Goal: Contribute content

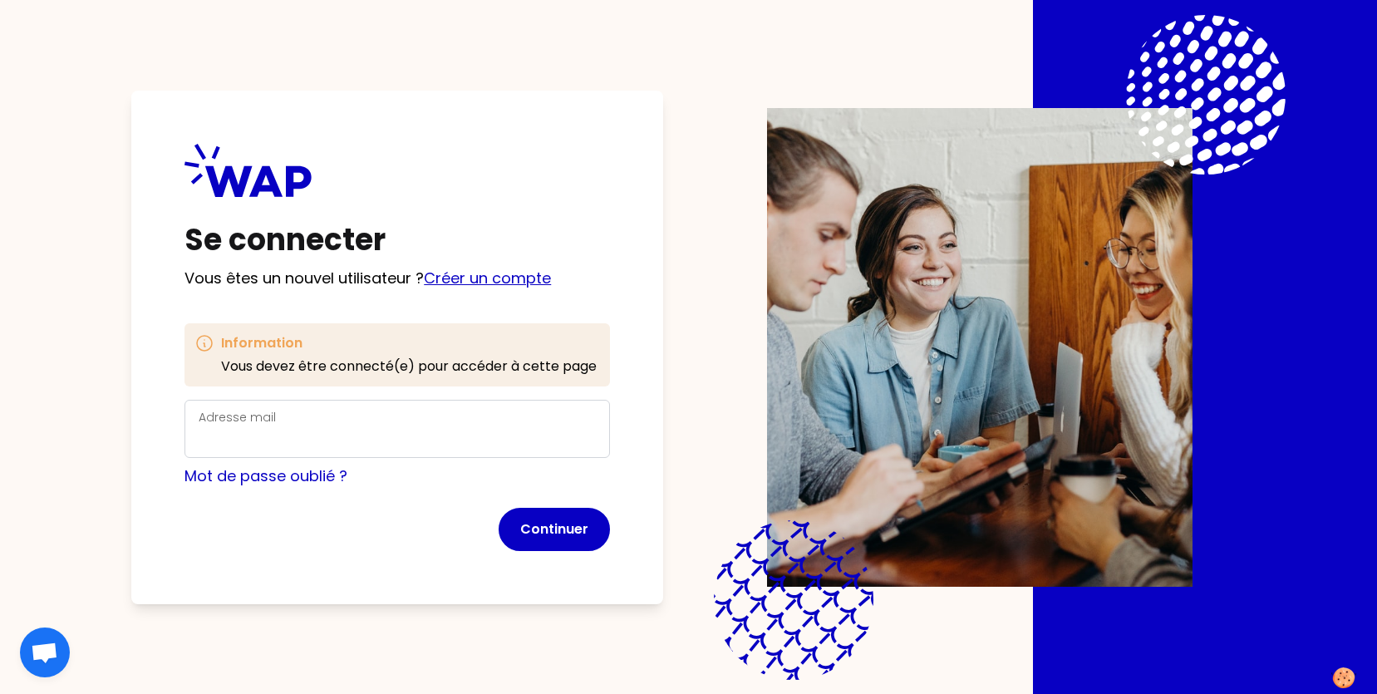
click at [467, 279] on link "Créer un compte" at bounding box center [487, 278] width 127 height 21
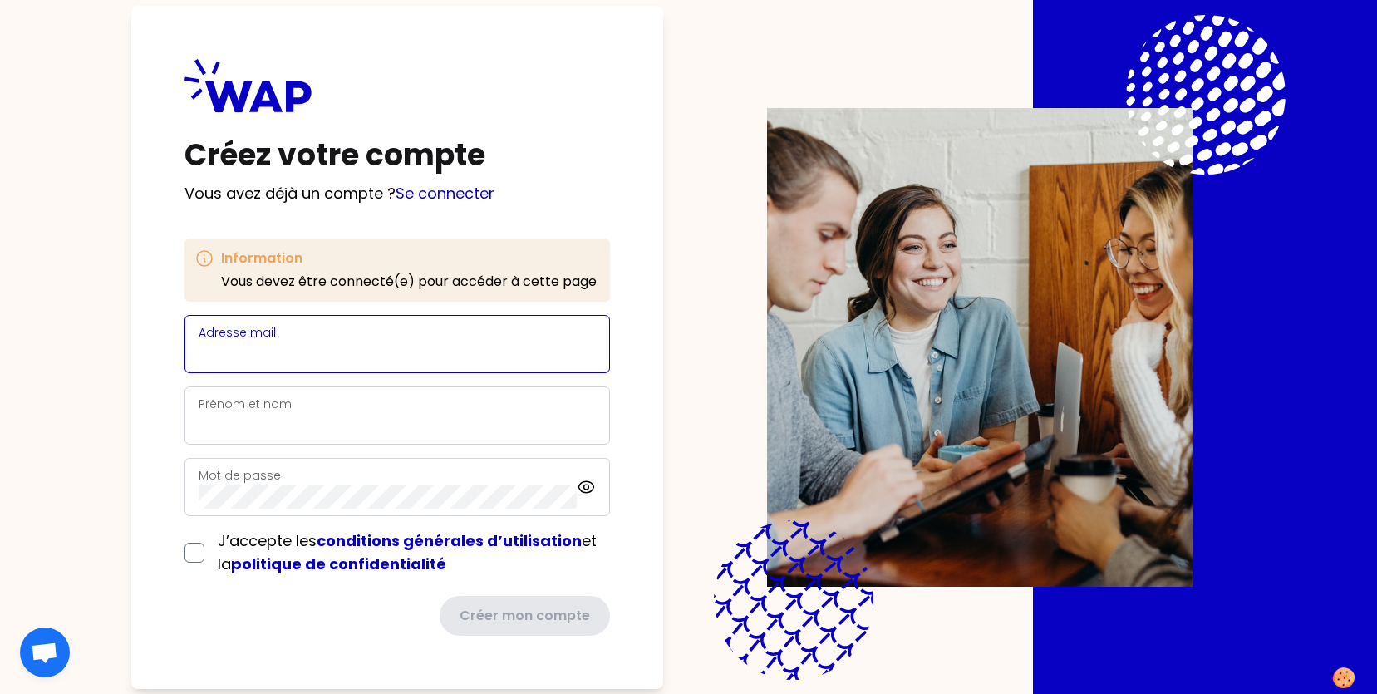
click at [382, 356] on input "Adresse mail" at bounding box center [397, 353] width 397 height 23
type input "[EMAIL_ADDRESS][DOMAIN_NAME]"
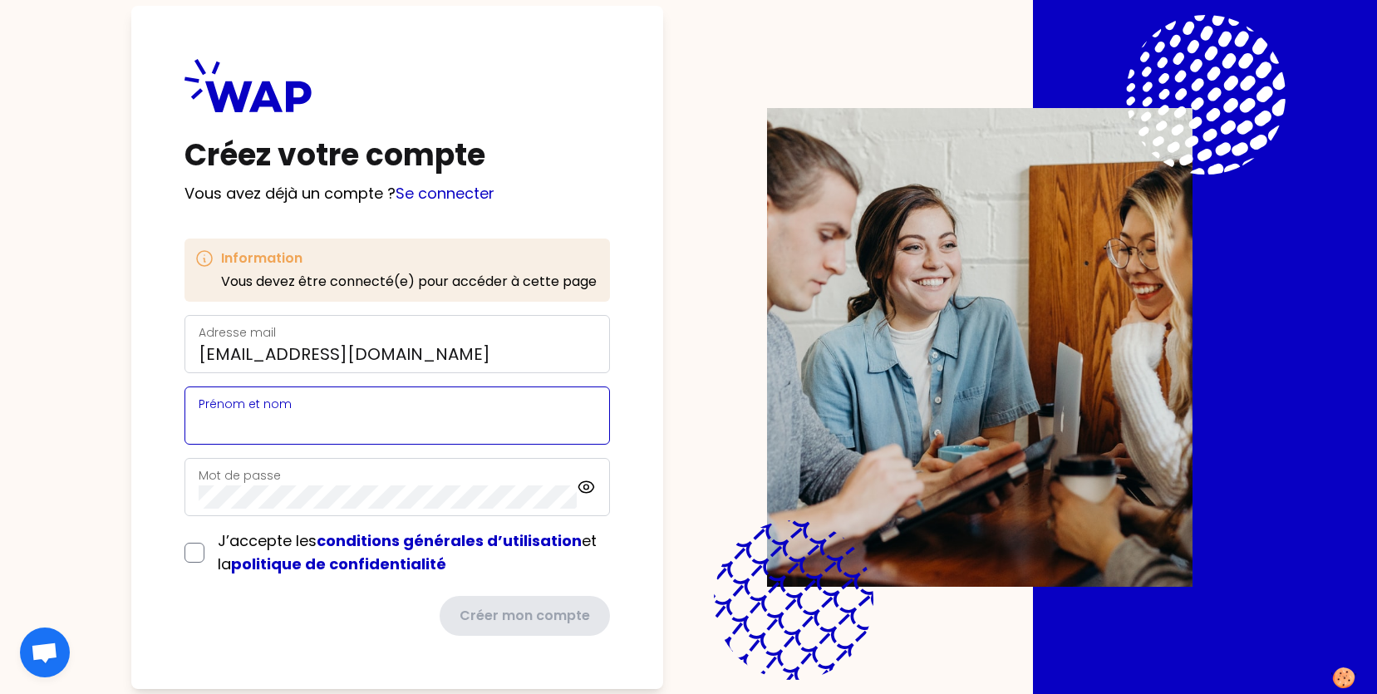
type input "[PERSON_NAME]"
click at [188, 557] on div "J’accepte les conditions générales d’utilisation et la politique de confidentia…" at bounding box center [396, 552] width 425 height 47
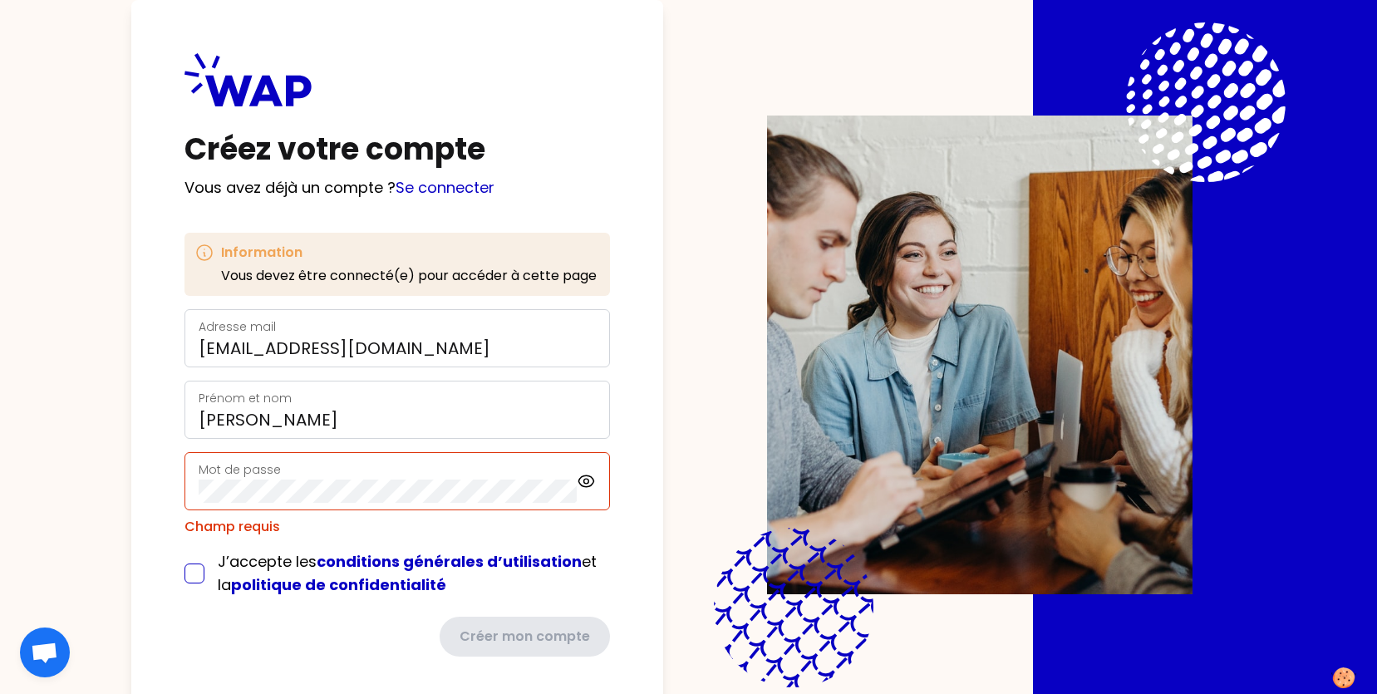
click at [187, 576] on input "checkbox" at bounding box center [194, 573] width 20 height 20
checkbox input "true"
click at [314, 621] on div "Créer mon compte" at bounding box center [396, 636] width 425 height 40
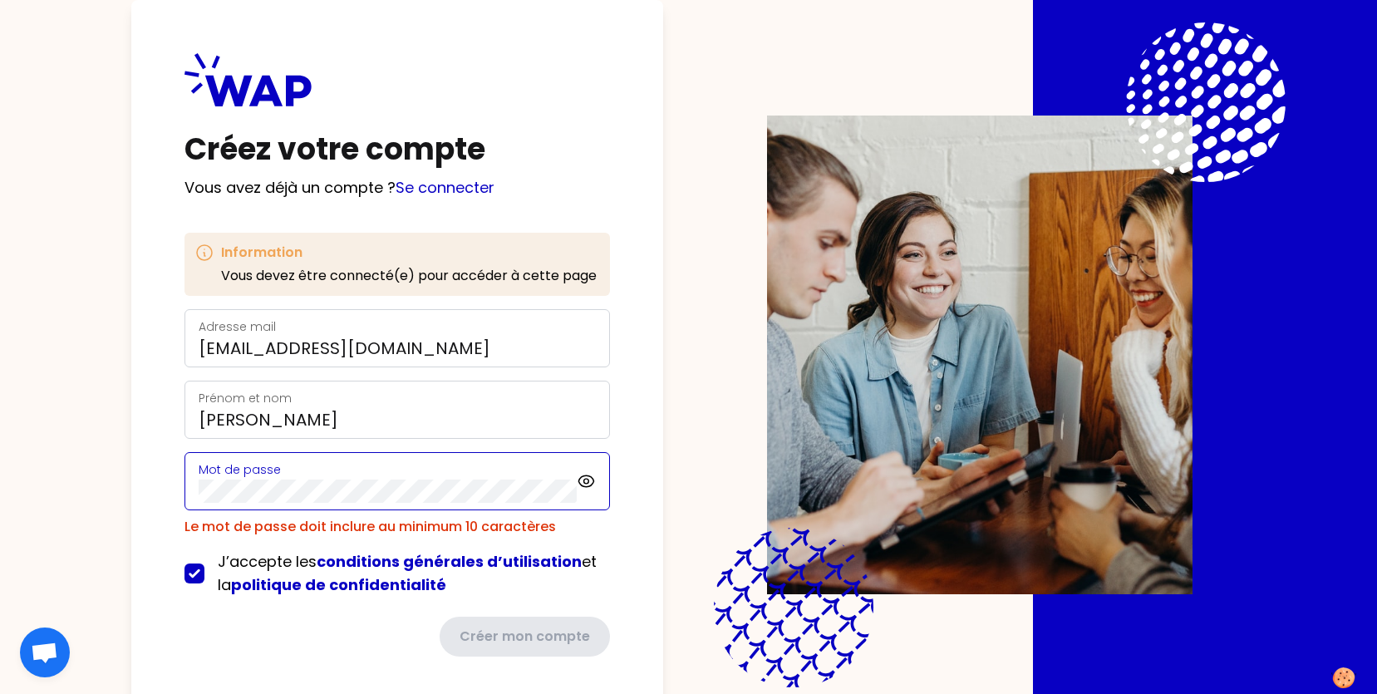
click at [155, 504] on div "Créez votre compte Vous avez déjà un compte ? Se connecter Information Vous dev…" at bounding box center [397, 354] width 532 height 709
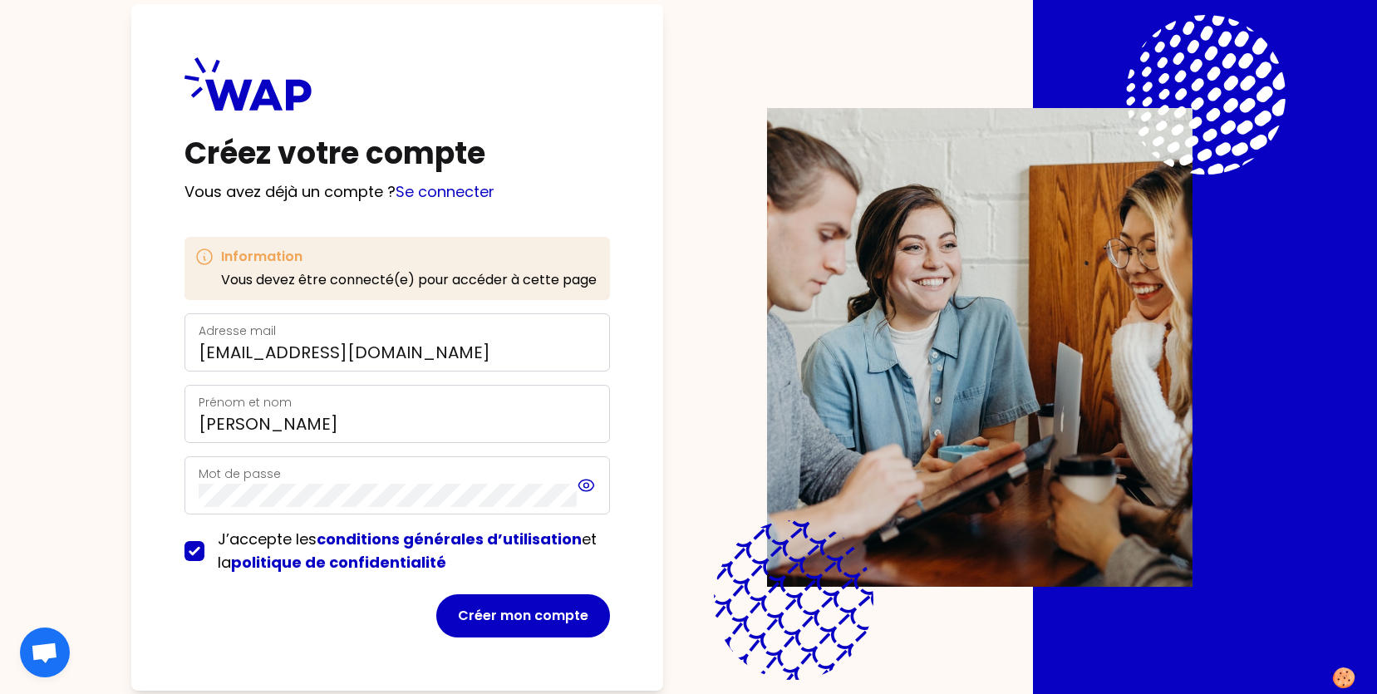
click at [582, 483] on icon at bounding box center [586, 485] width 19 height 20
click at [526, 612] on button "Créer mon compte" at bounding box center [523, 615] width 174 height 43
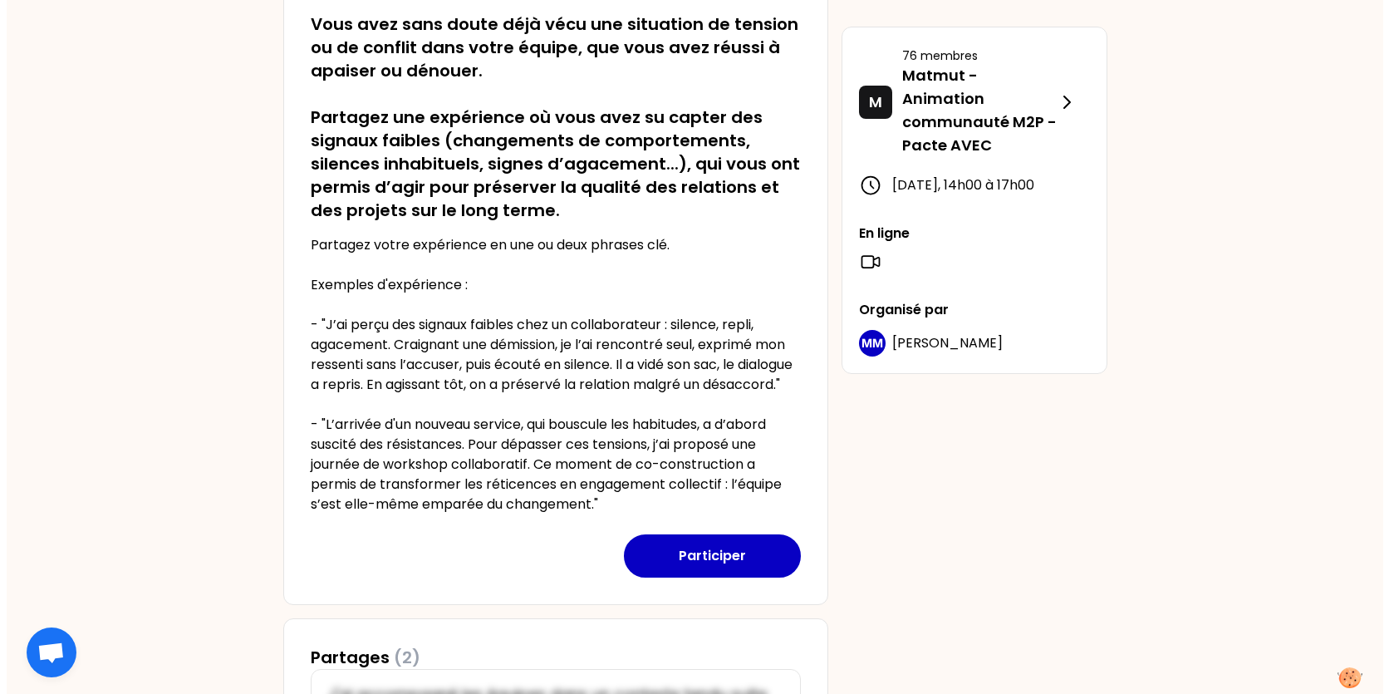
scroll to position [385, 0]
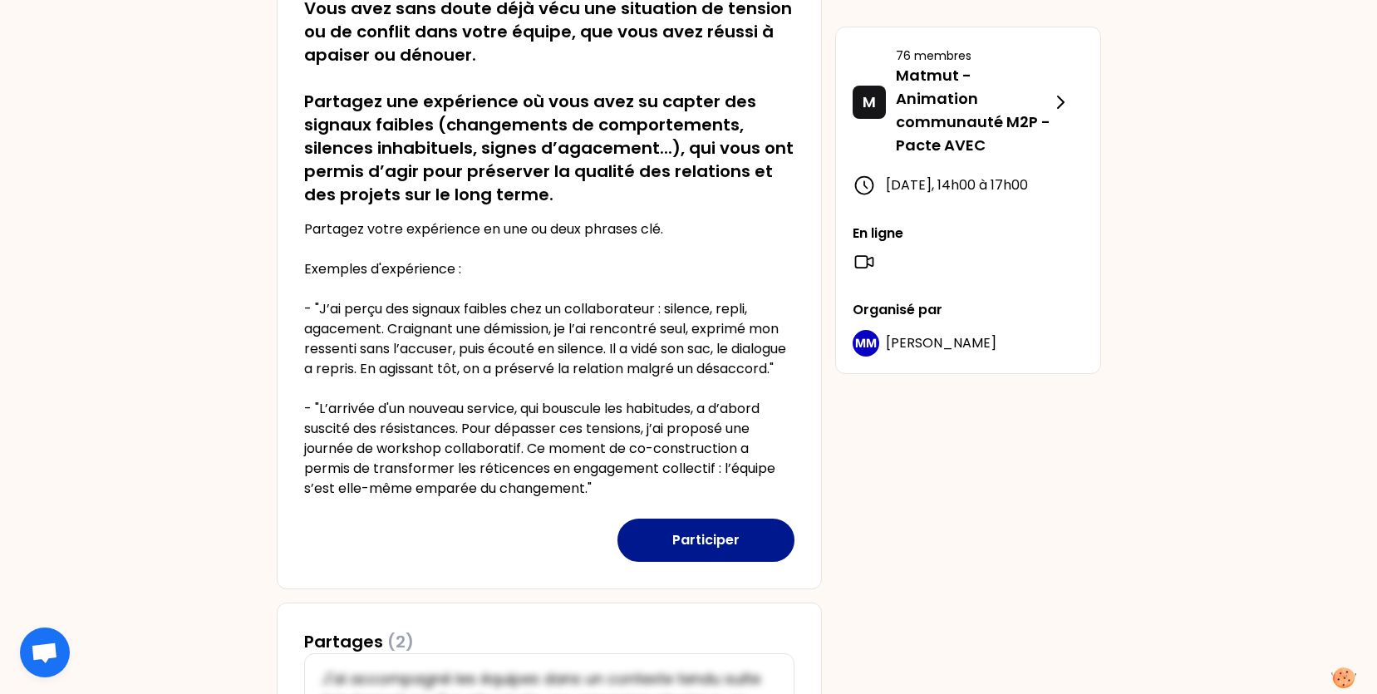
click at [720, 562] on button "Participer" at bounding box center [705, 539] width 177 height 43
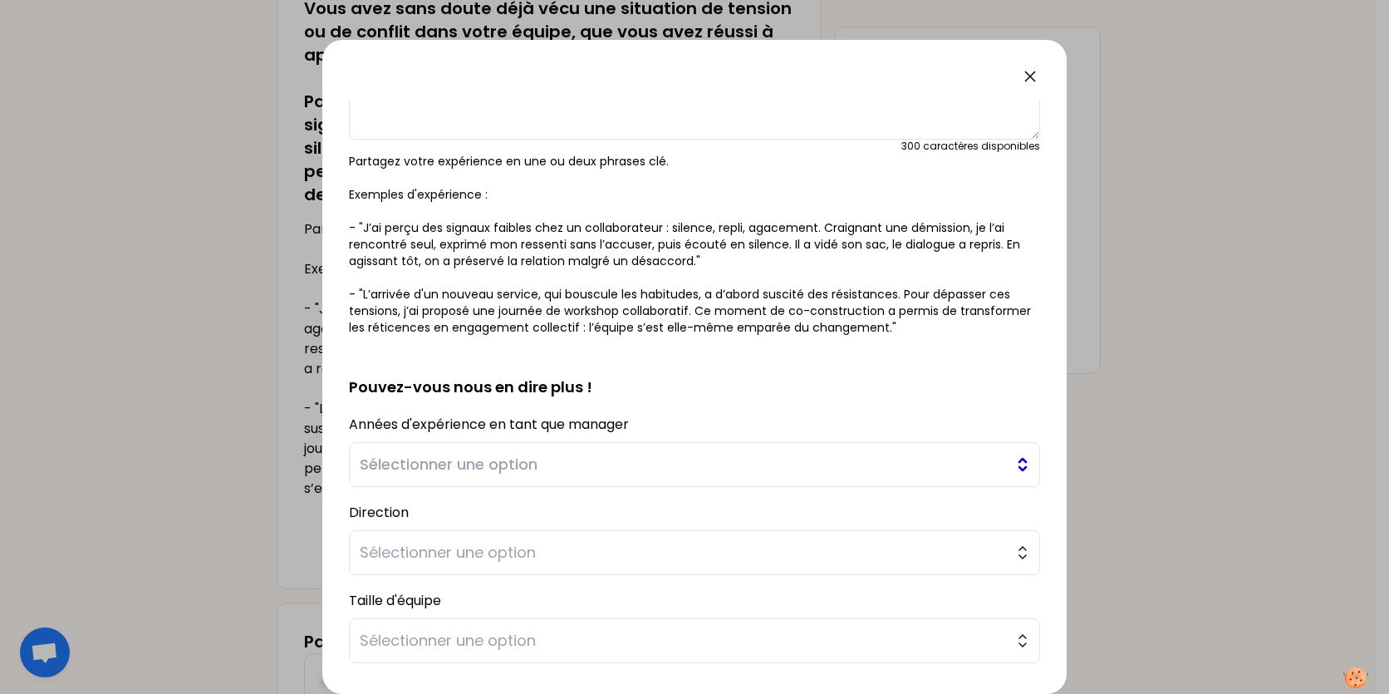
scroll to position [249, 0]
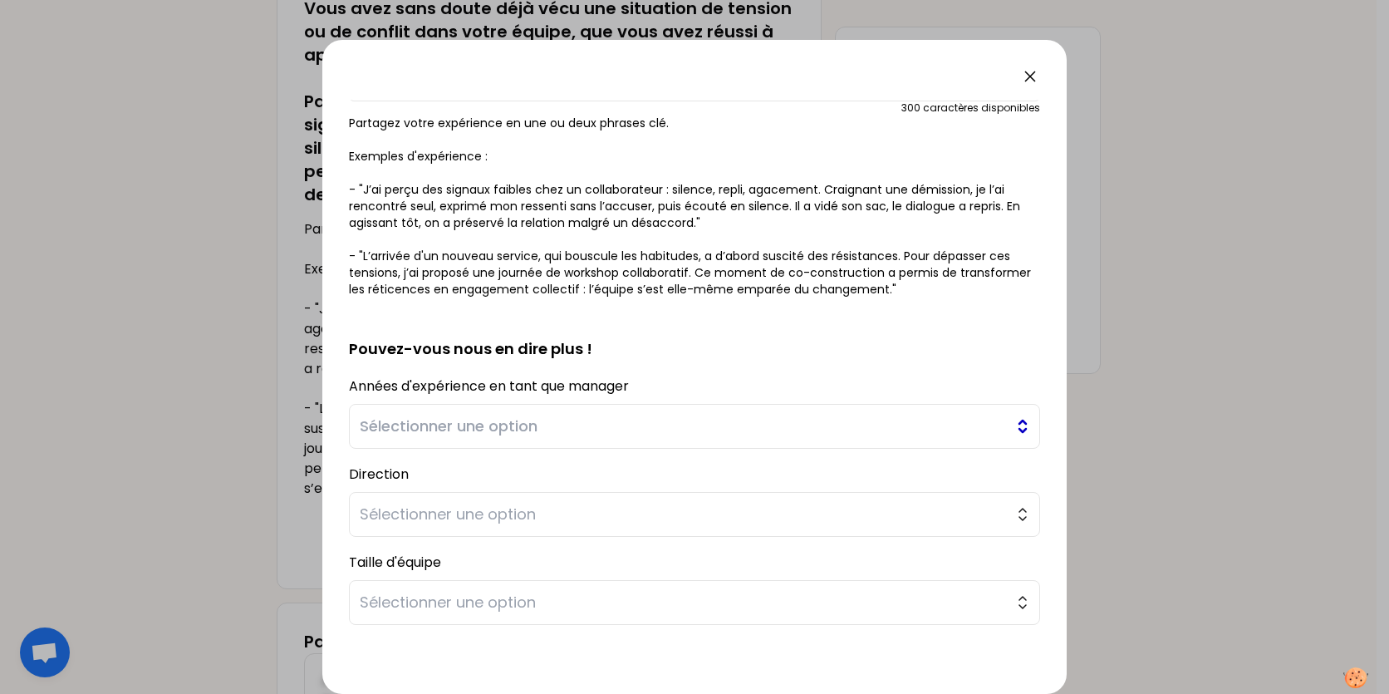
click at [472, 425] on span "Sélectionner une option" at bounding box center [683, 426] width 646 height 23
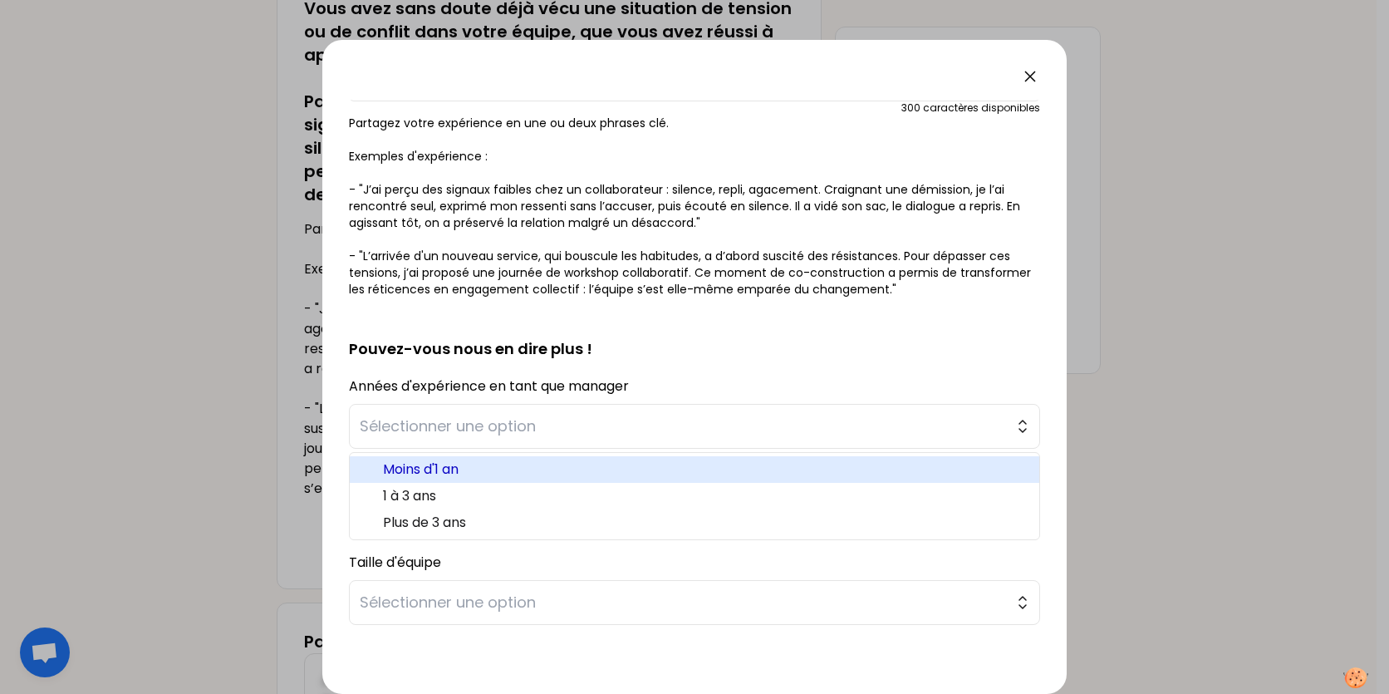
scroll to position [317, 0]
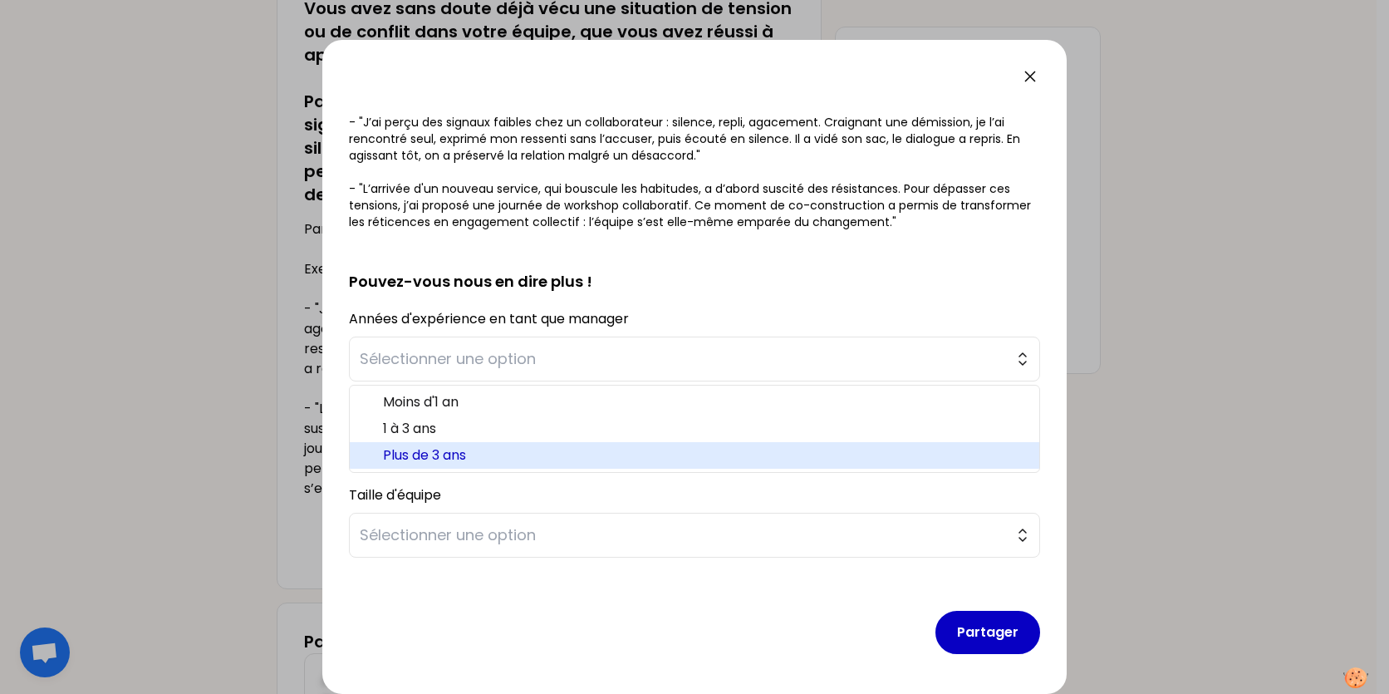
click at [463, 448] on span "Plus de 3 ans" at bounding box center [704, 455] width 643 height 20
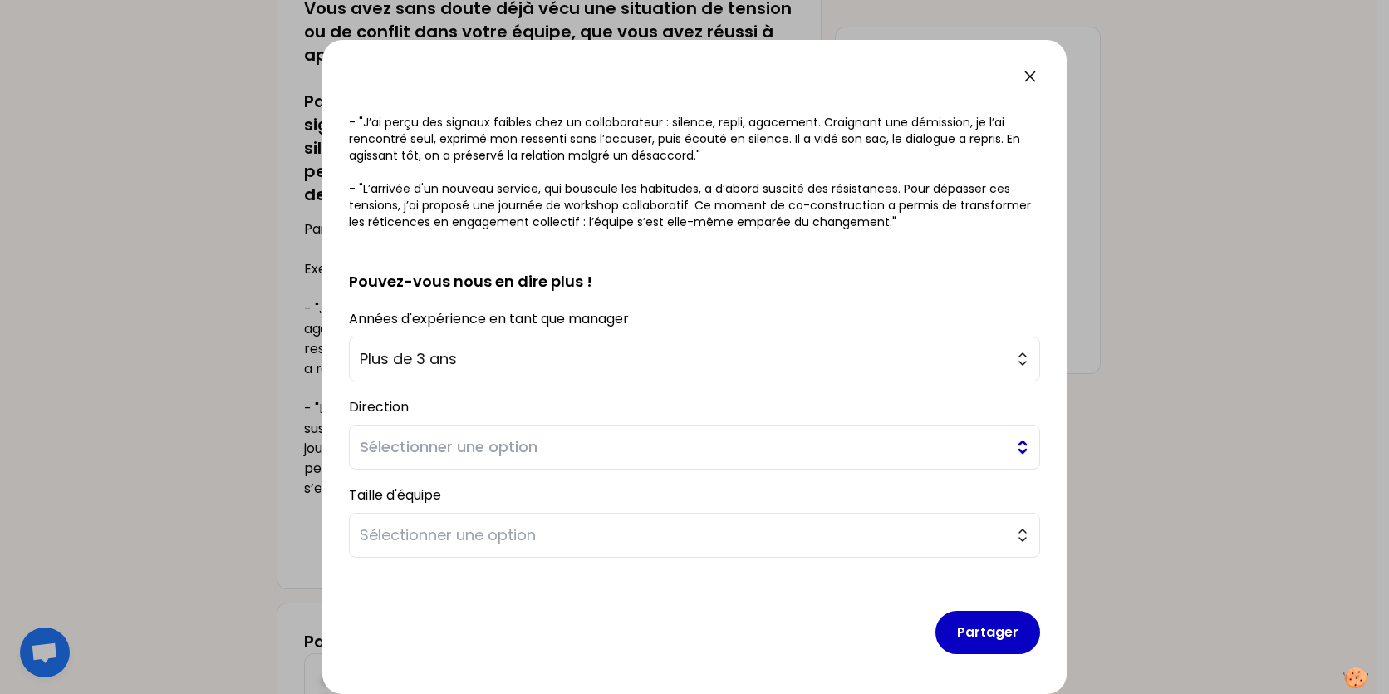
click at [463, 450] on span "Sélectionner une option" at bounding box center [683, 446] width 646 height 23
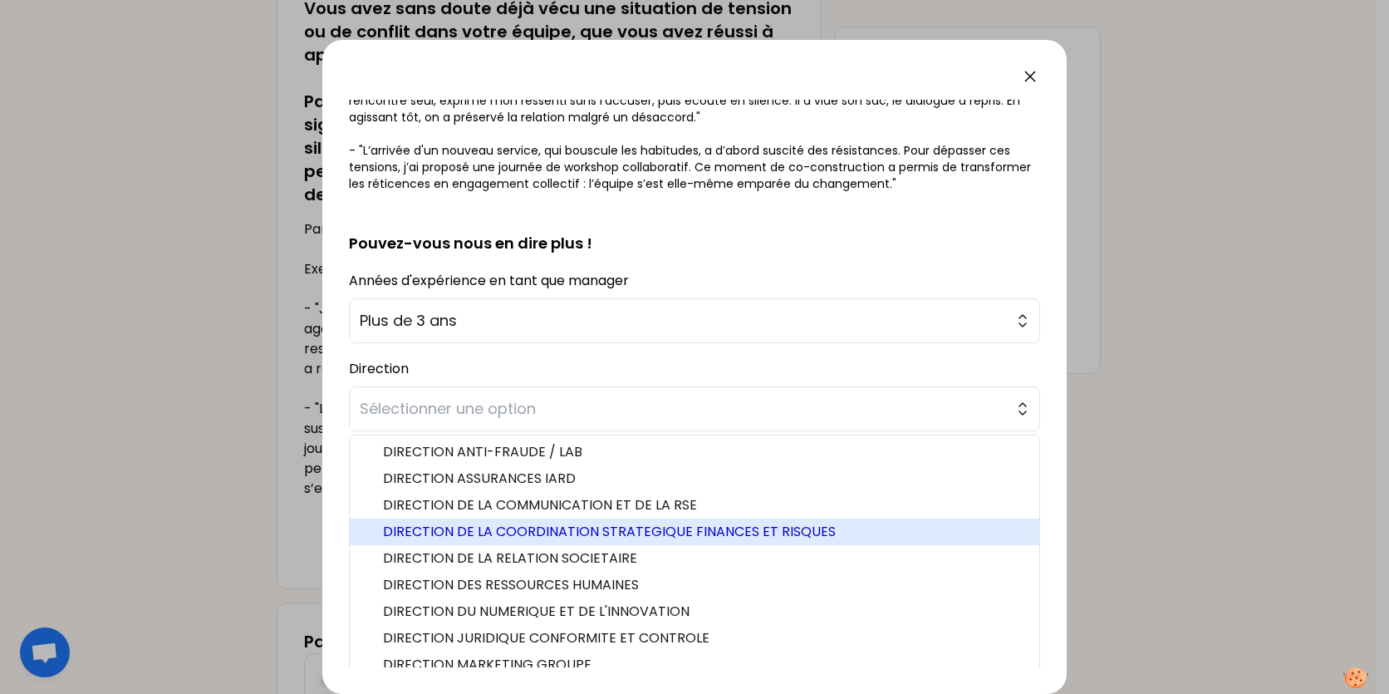
scroll to position [361, 0]
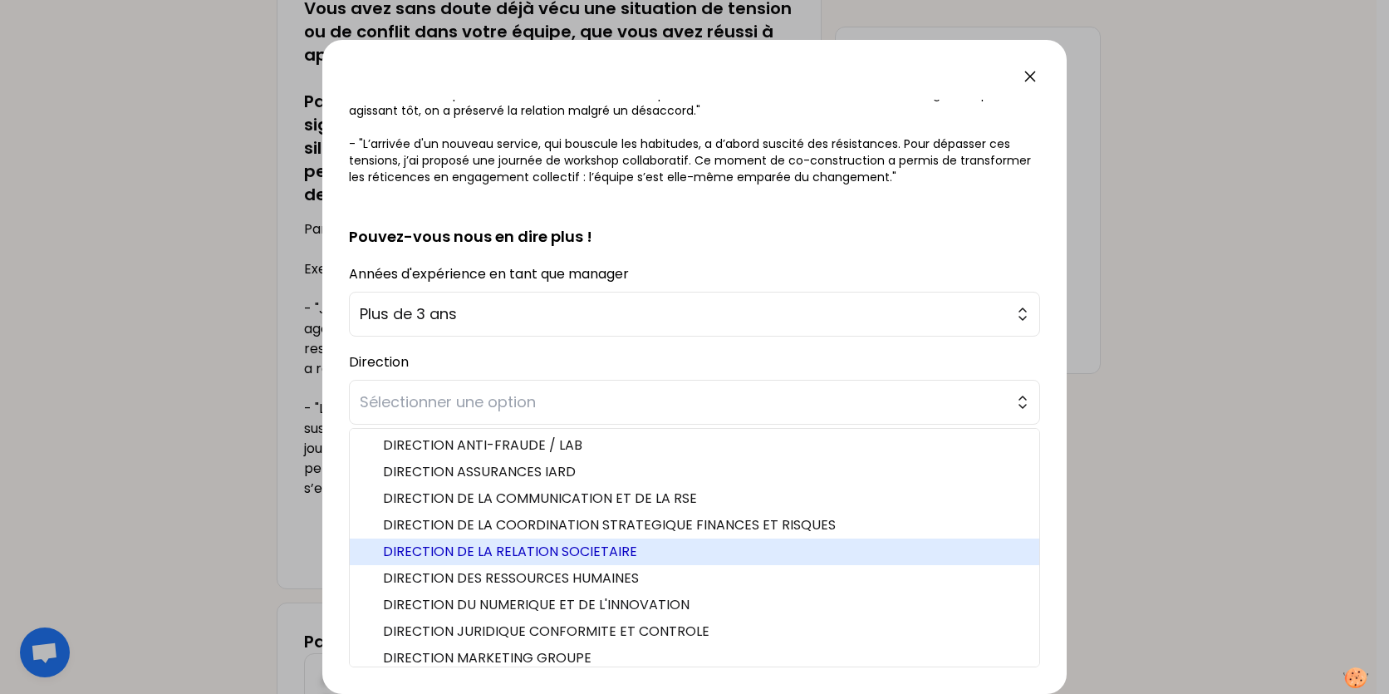
click at [552, 551] on span "DIRECTION DE LA RELATION SOCIETAIRE" at bounding box center [704, 552] width 643 height 20
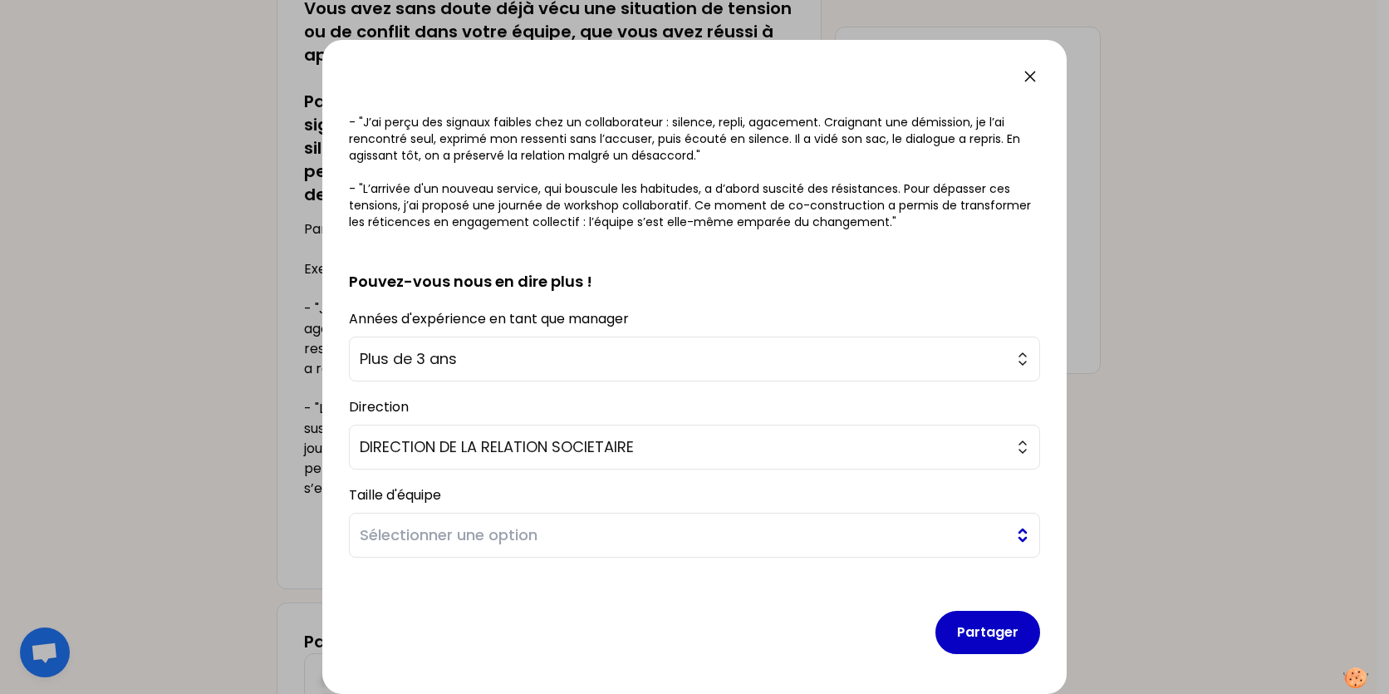
click at [503, 543] on span "Sélectionner une option" at bounding box center [683, 534] width 646 height 23
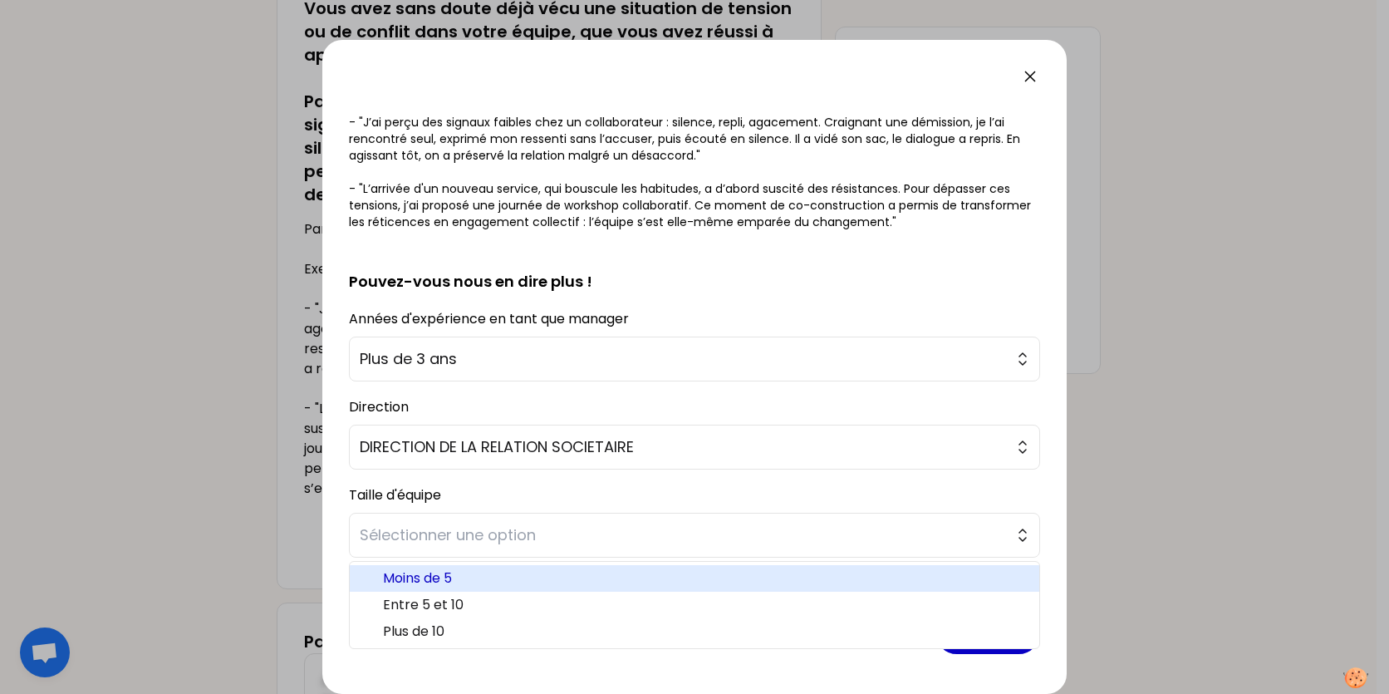
click at [462, 584] on span "Moins de 5" at bounding box center [704, 578] width 643 height 20
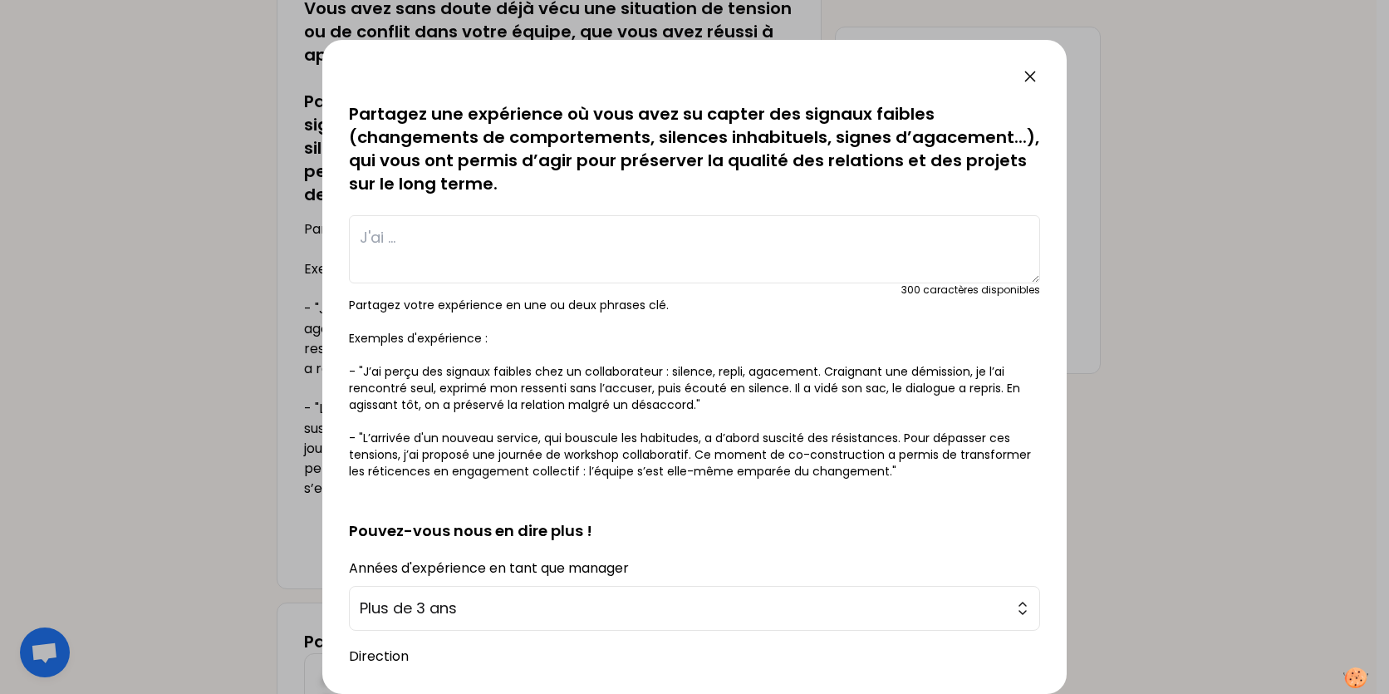
scroll to position [0, 0]
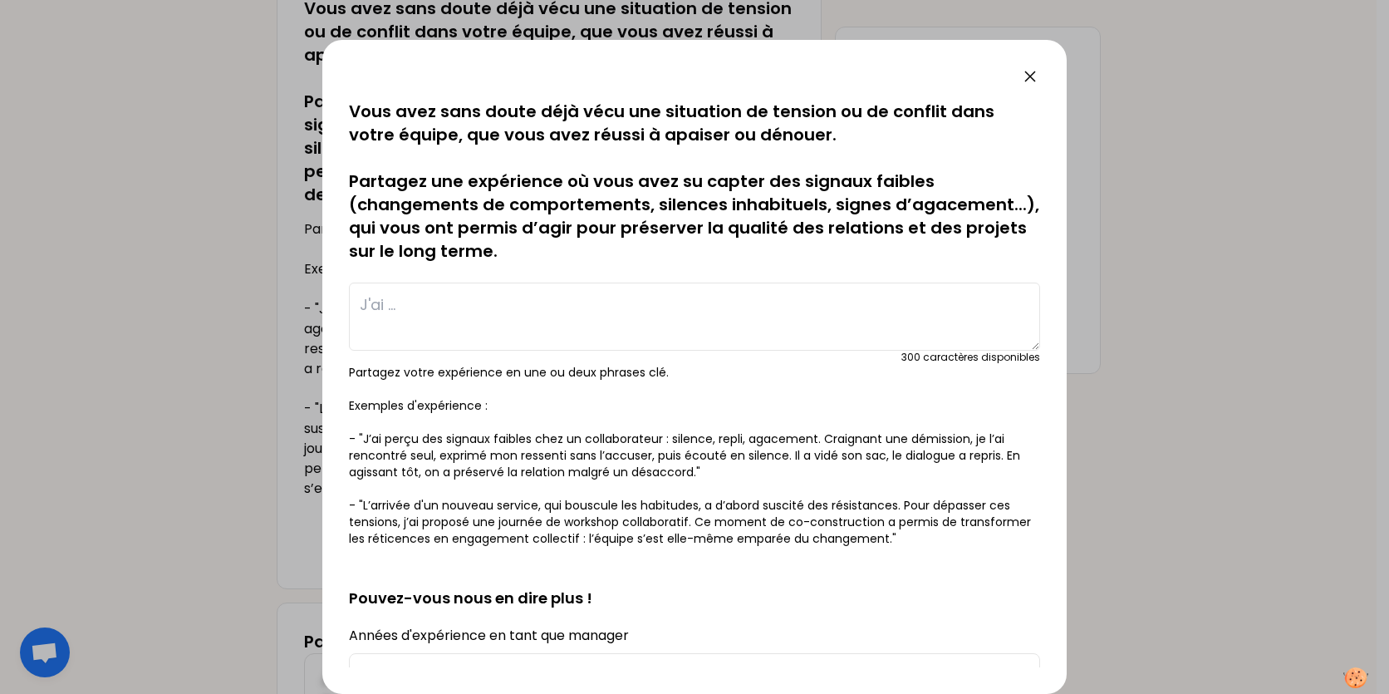
click at [466, 303] on textarea at bounding box center [694, 316] width 691 height 68
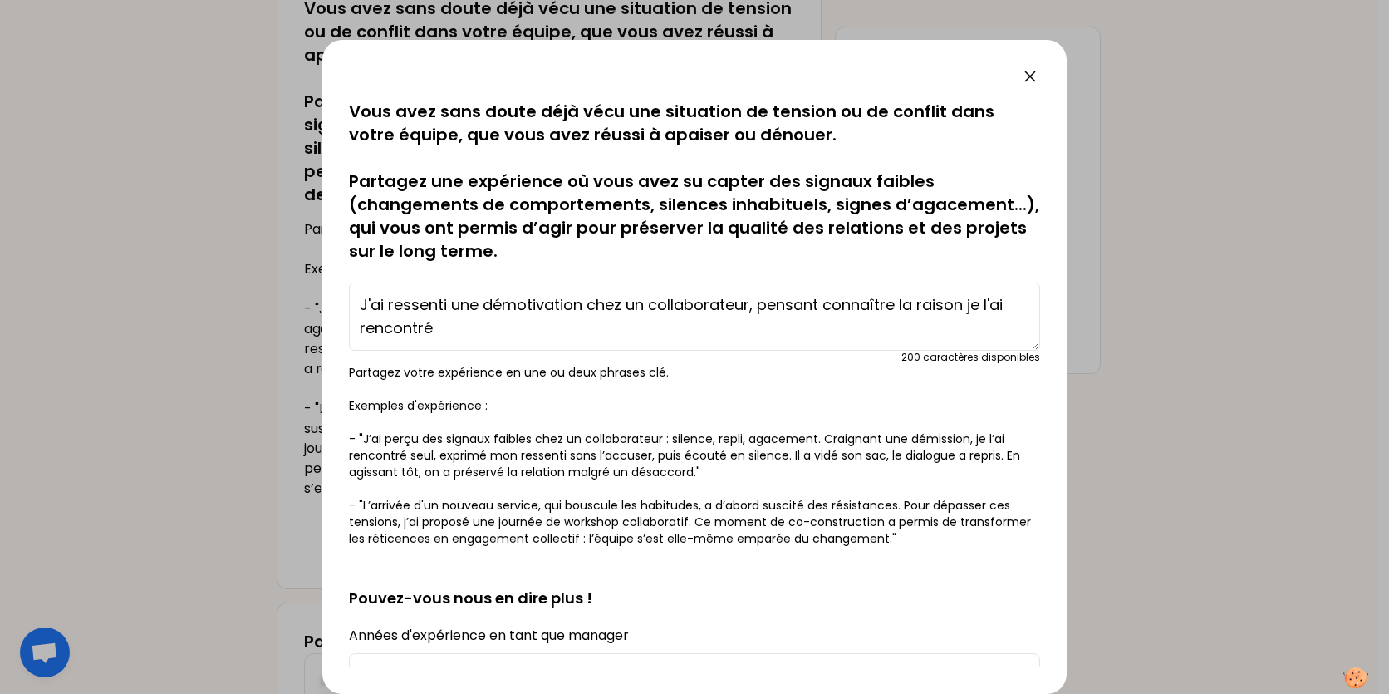
click at [456, 331] on textarea "J'ai ressenti une démotivation chez un collaborateur, pensant connaître la rais…" at bounding box center [694, 316] width 691 height 68
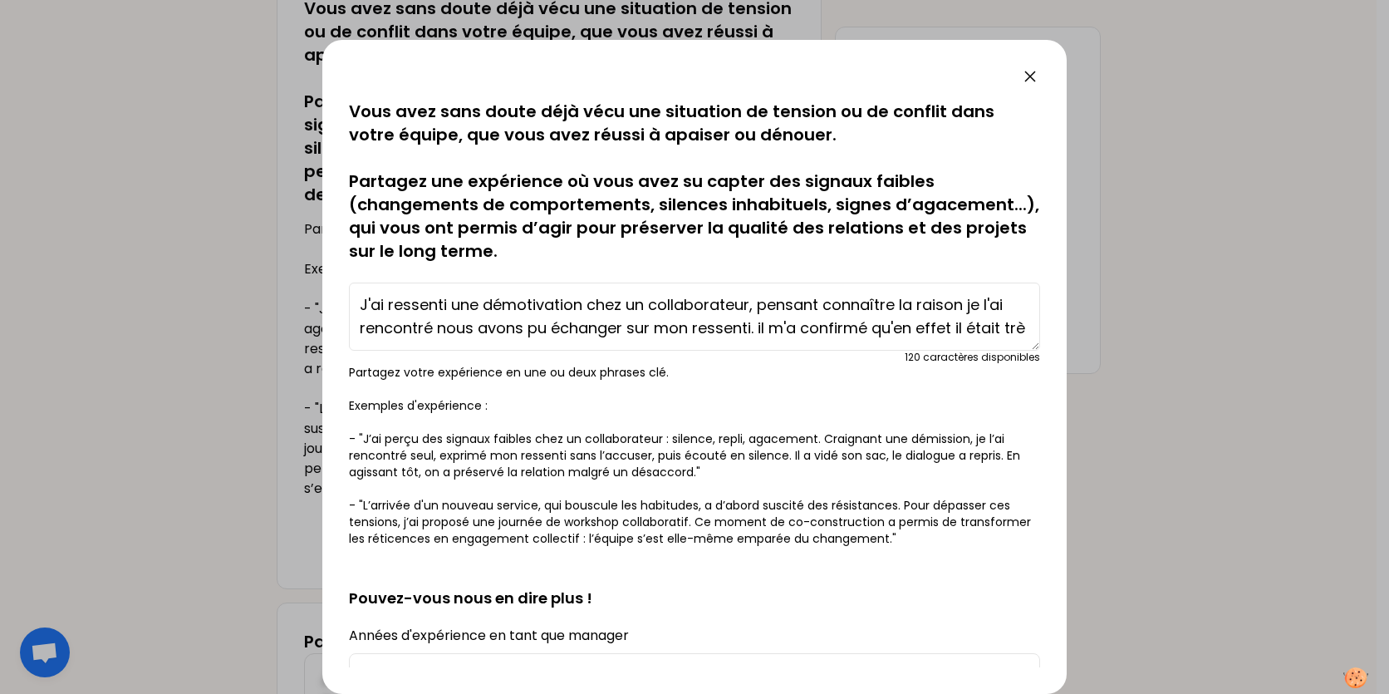
scroll to position [12, 0]
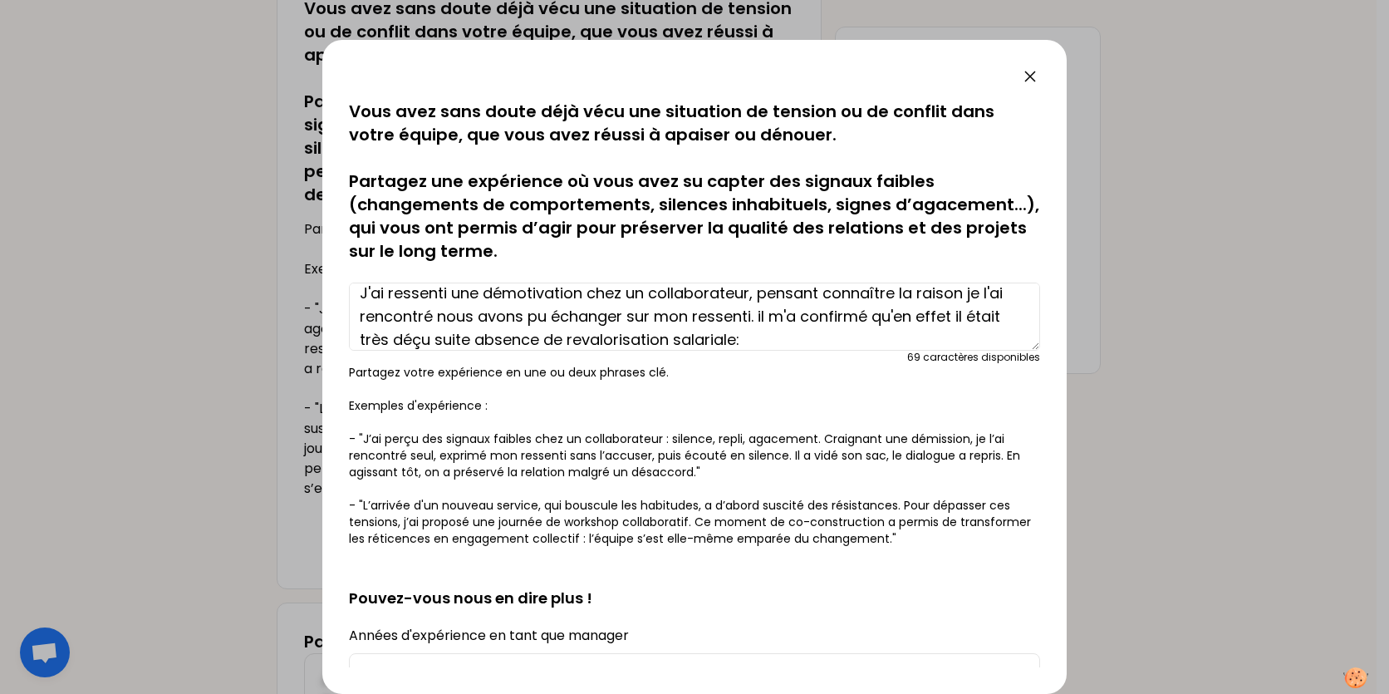
click at [750, 317] on textarea "J'ai ressenti une démotivation chez un collaborateur, pensant connaître la rais…" at bounding box center [694, 316] width 691 height 68
drag, startPoint x: 632, startPoint y: 315, endPoint x: 645, endPoint y: 323, distance: 15.0
click at [634, 316] on textarea "J'ai ressenti une démotivation chez un collaborateur, pensant connaître la rais…" at bounding box center [694, 316] width 691 height 68
click at [652, 332] on textarea "J'ai ressenti une démotivation chez un collaborateur, pensant connaître la rais…" at bounding box center [694, 316] width 691 height 68
drag, startPoint x: 989, startPoint y: 320, endPoint x: 1000, endPoint y: 333, distance: 17.7
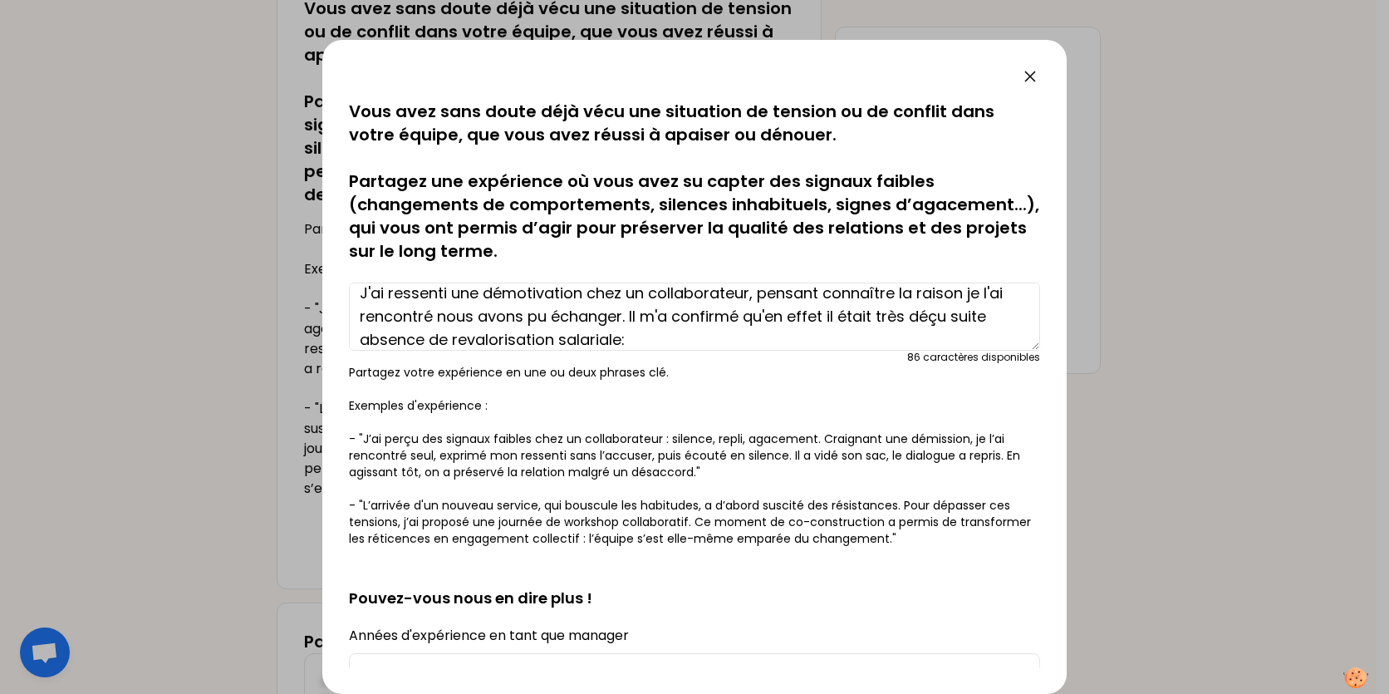
click at [989, 319] on textarea "J'ai ressenti une démotivation chez un collaborateur, pensant connaître la rais…" at bounding box center [694, 316] width 691 height 68
click at [815, 322] on textarea "J'ai ressenti une démotivation chez un collaborateur, pensant connaître la rais…" at bounding box center [694, 316] width 691 height 68
click at [676, 337] on textarea "J'ai ressenti une démotivation chez un collaborateur, pensant connaître la rais…" at bounding box center [694, 316] width 691 height 68
click at [948, 319] on textarea "J'ai ressenti une démotivation chez un collaborateur, pensant connaître la rais…" at bounding box center [694, 316] width 691 height 68
click at [850, 322] on textarea "J'ai ressenti une démotivation chez un collaborateur, pensant connaître la rais…" at bounding box center [694, 316] width 691 height 68
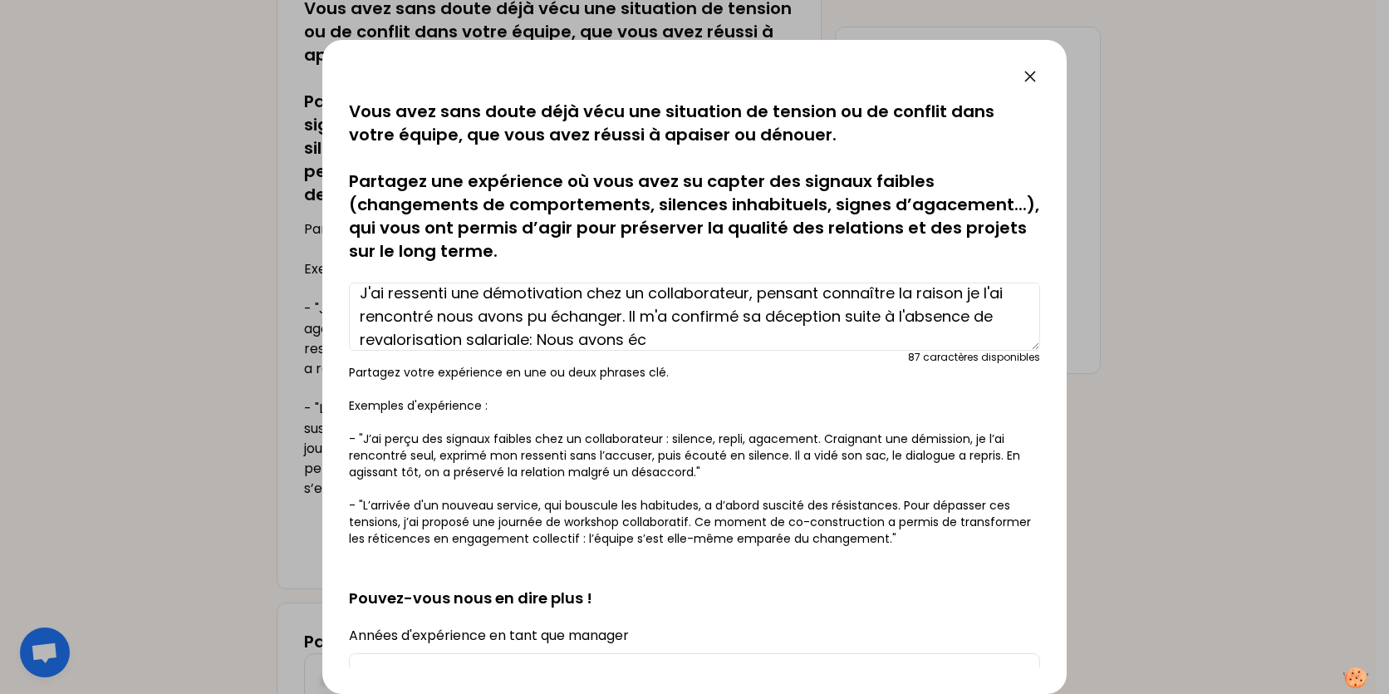
click at [666, 345] on textarea "J'ai ressenti une démotivation chez un collaborateur, pensant connaître la rais…" at bounding box center [694, 316] width 691 height 68
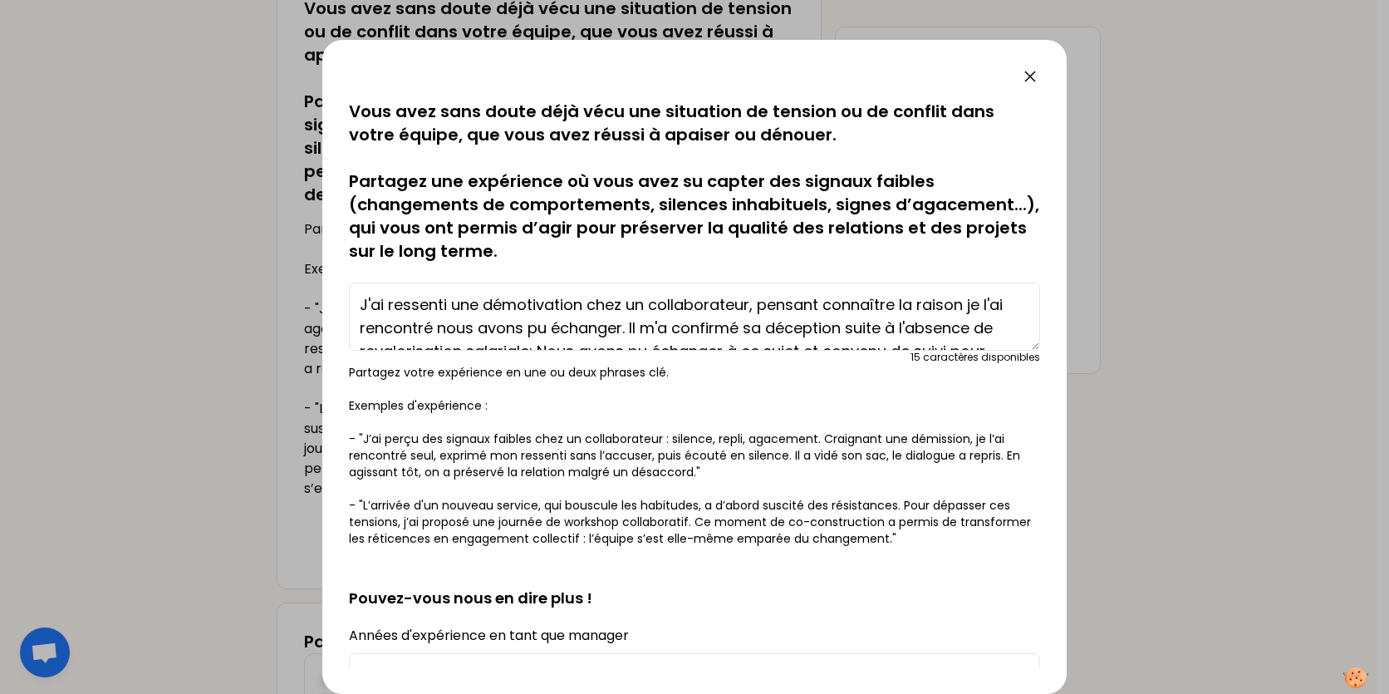
type textarea "J'ai ressenti une démotivation chez un collaborateur, pensant connaître la rais…"
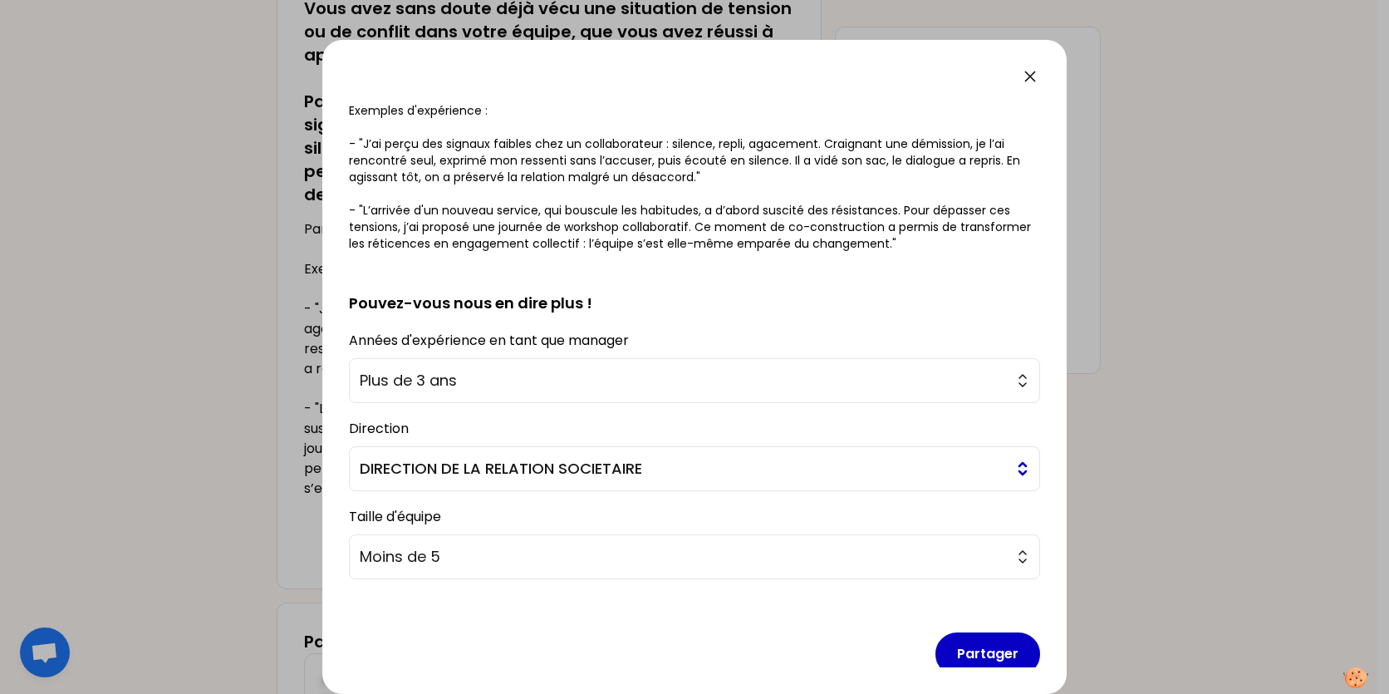
scroll to position [317, 0]
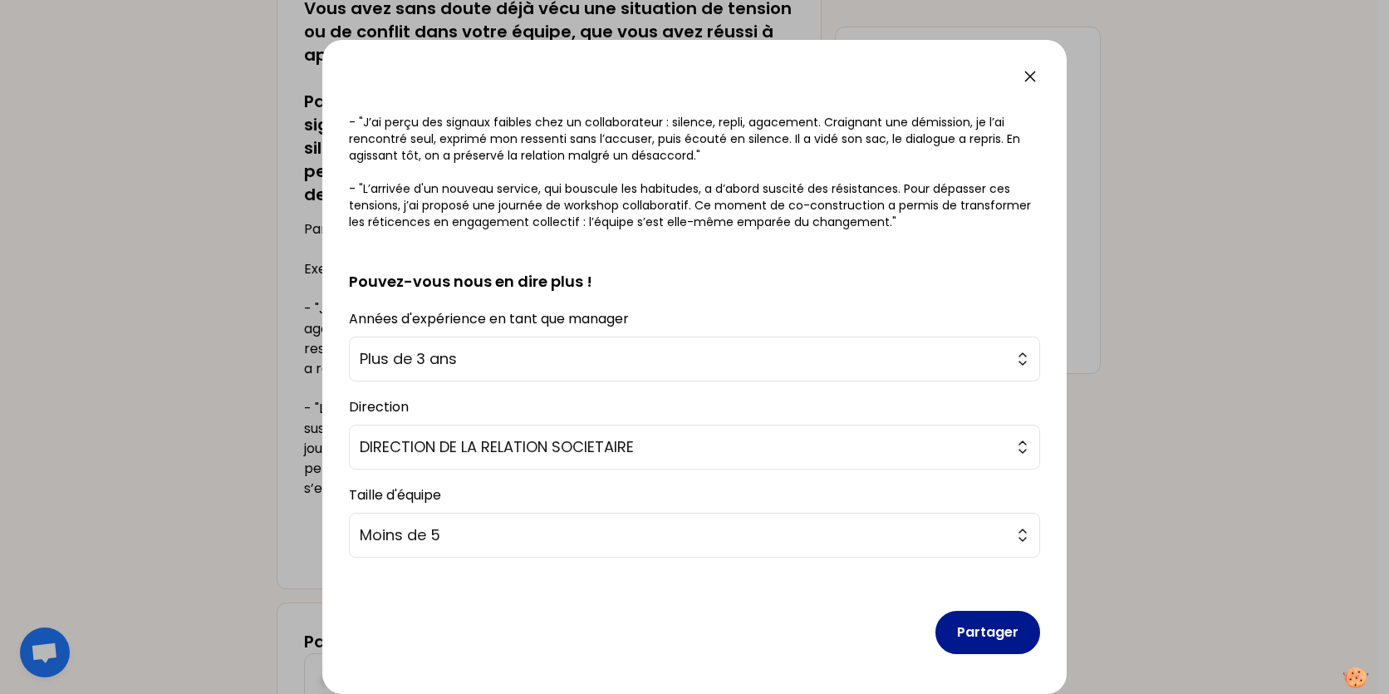
click at [975, 636] on button "Partager" at bounding box center [987, 632] width 105 height 43
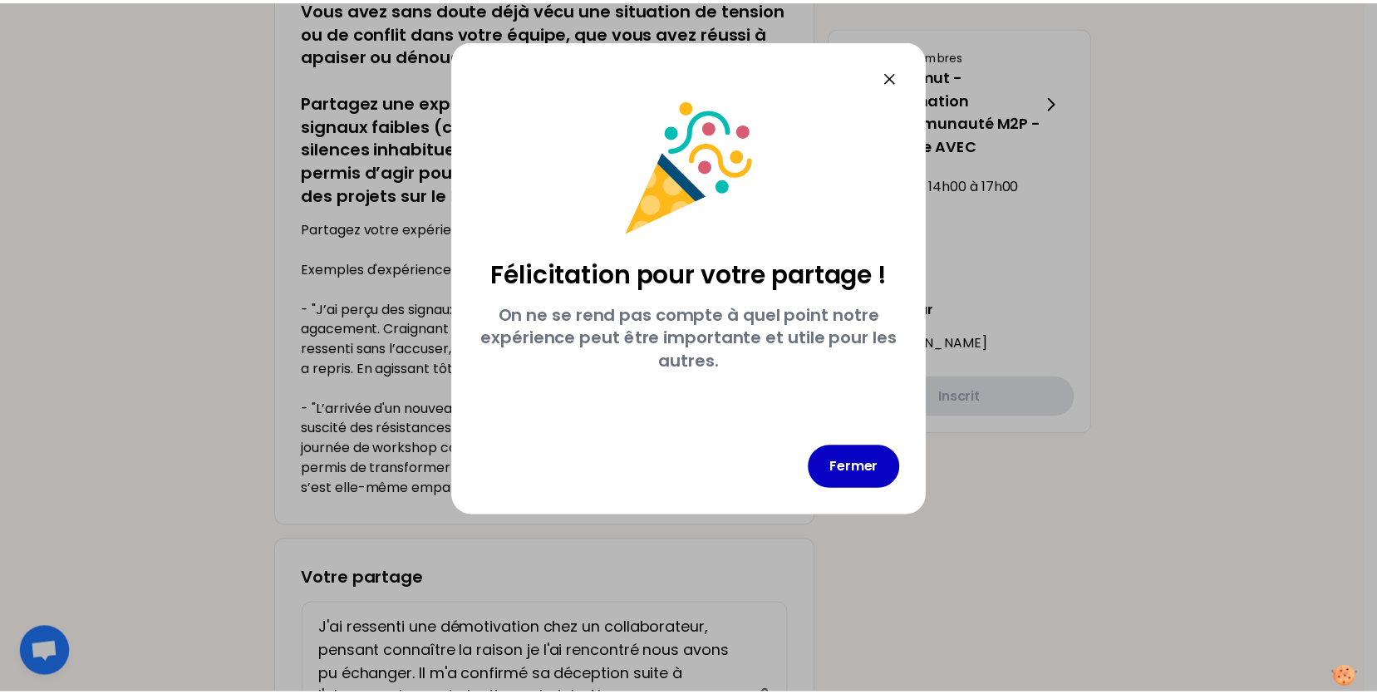
scroll to position [0, 0]
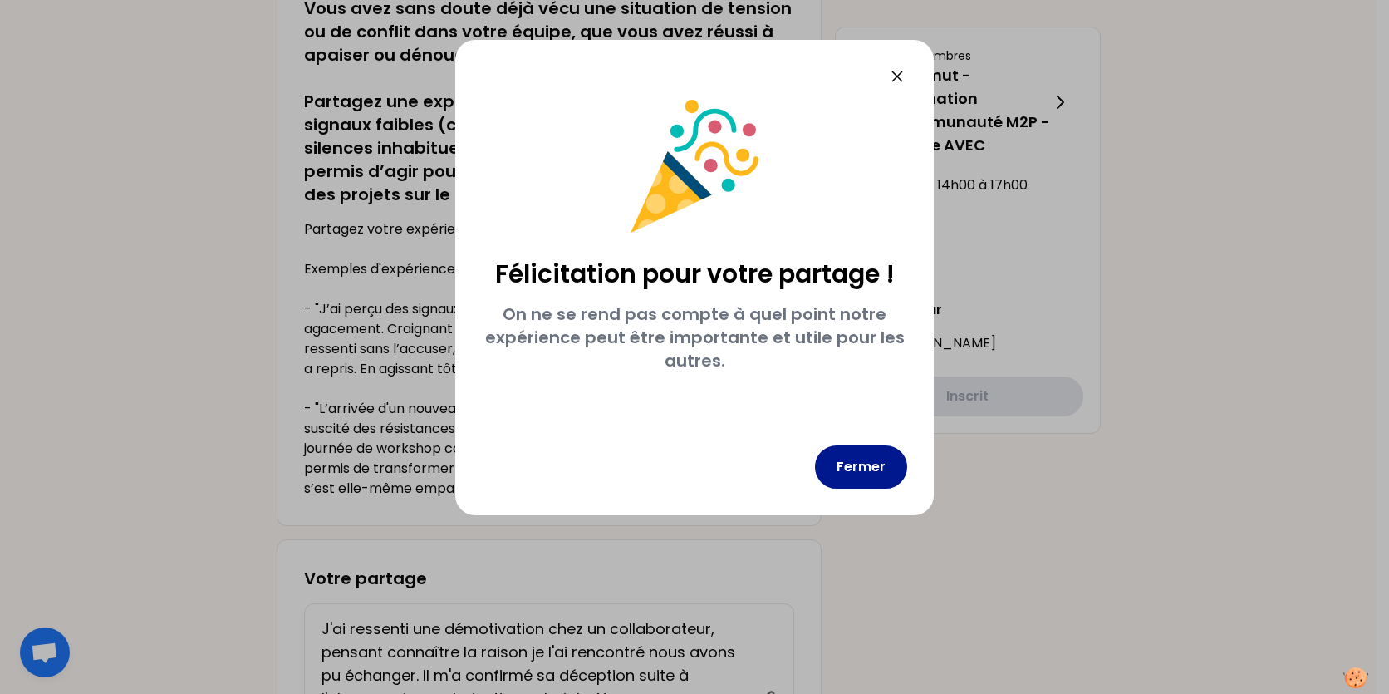
click at [866, 469] on button "Fermer" at bounding box center [861, 466] width 92 height 43
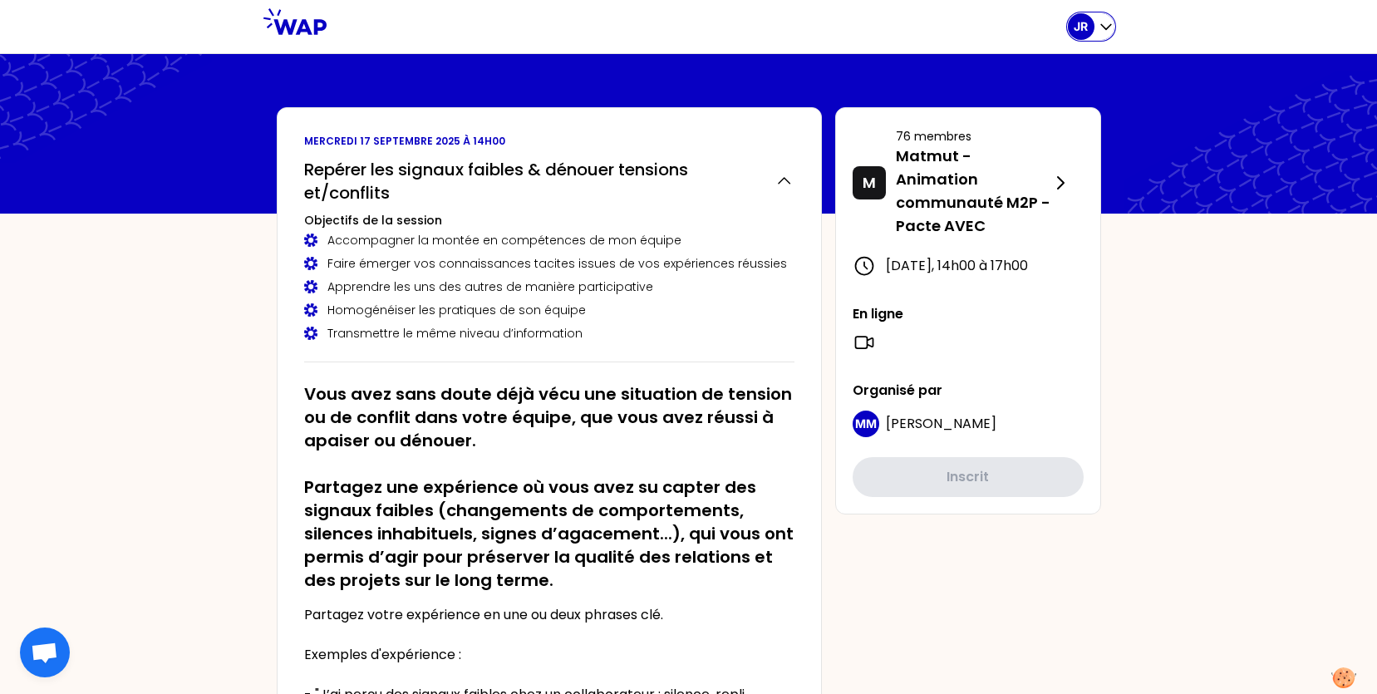
click at [1107, 27] on icon "button" at bounding box center [1105, 26] width 17 height 17
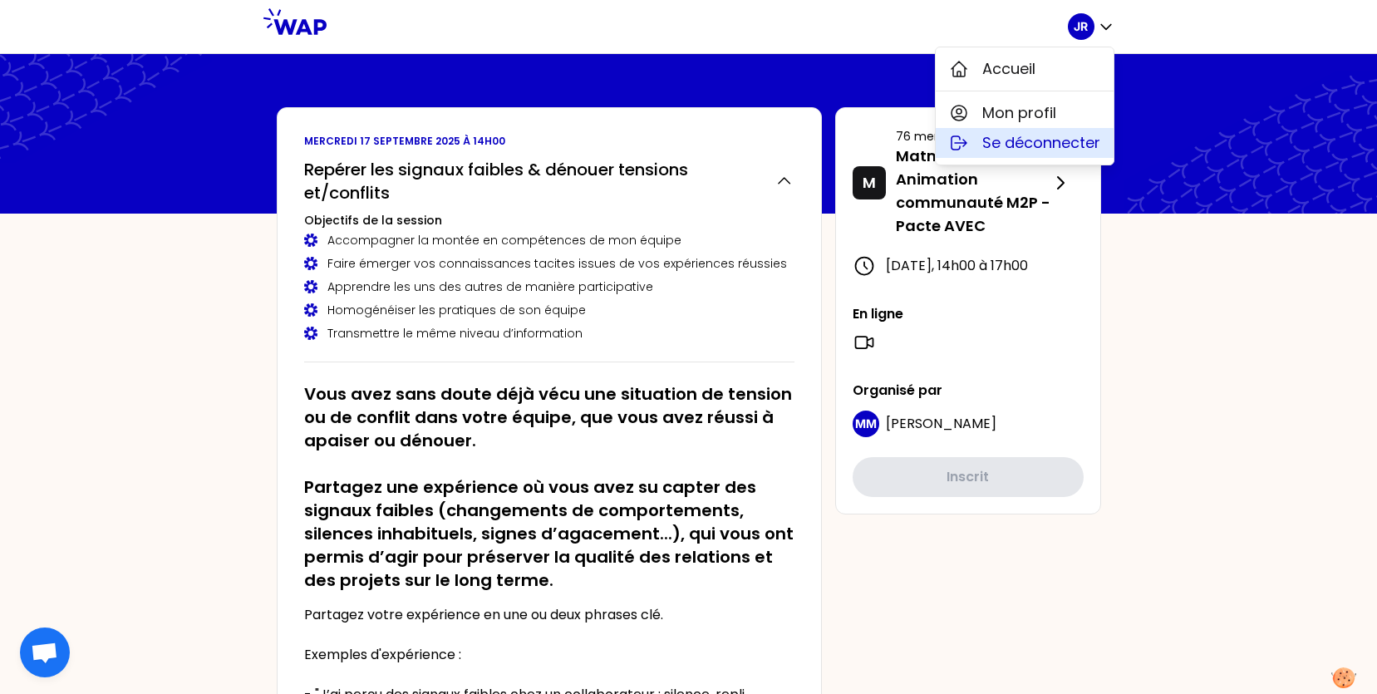
click at [1060, 144] on span "Se déconnecter" at bounding box center [1041, 142] width 118 height 23
